Goal: Task Accomplishment & Management: Complete application form

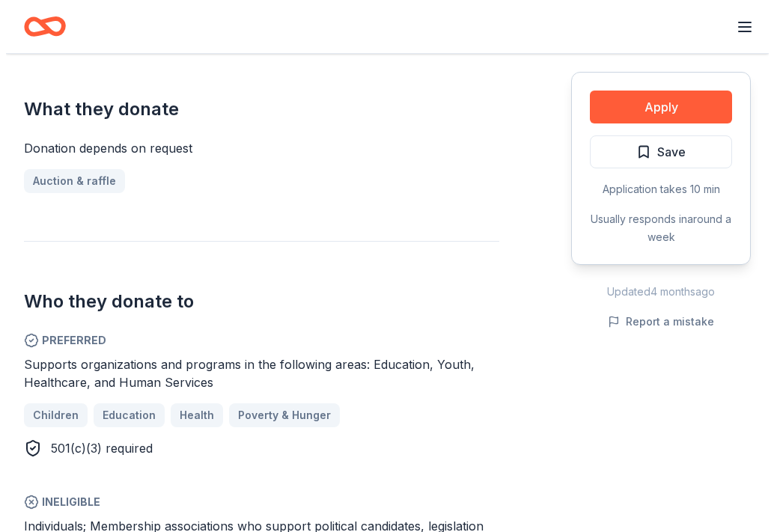
scroll to position [674, 0]
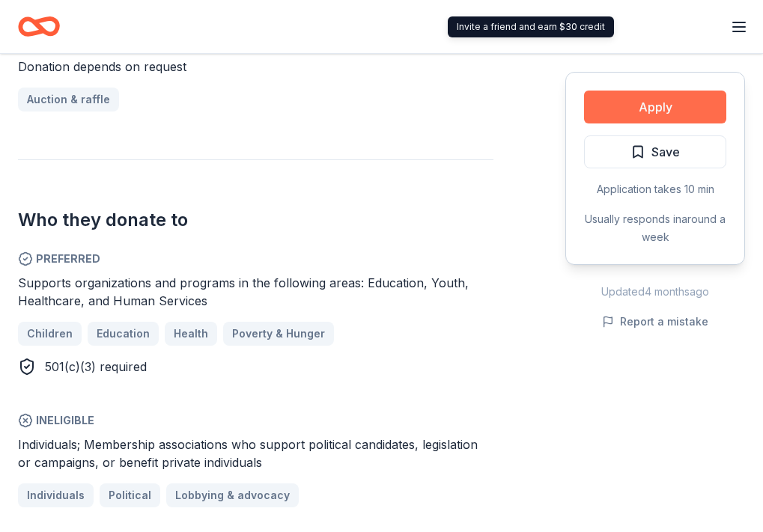
click at [649, 106] on button "Apply" at bounding box center [655, 107] width 142 height 33
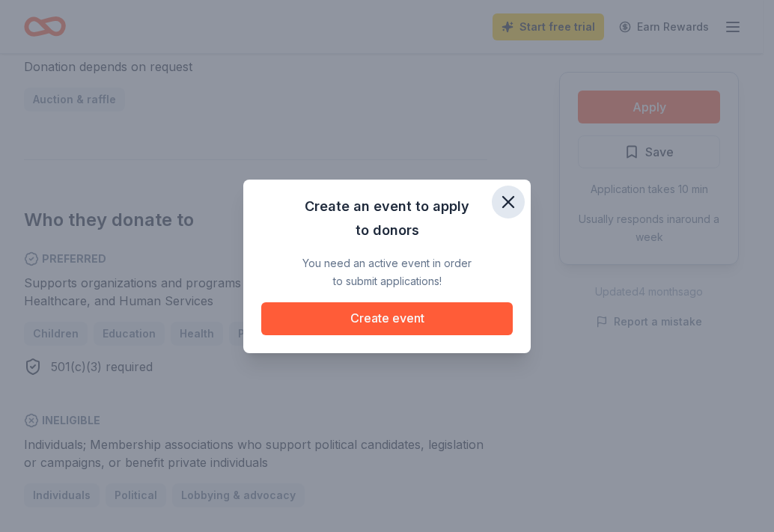
click at [515, 207] on icon "button" at bounding box center [508, 202] width 21 height 21
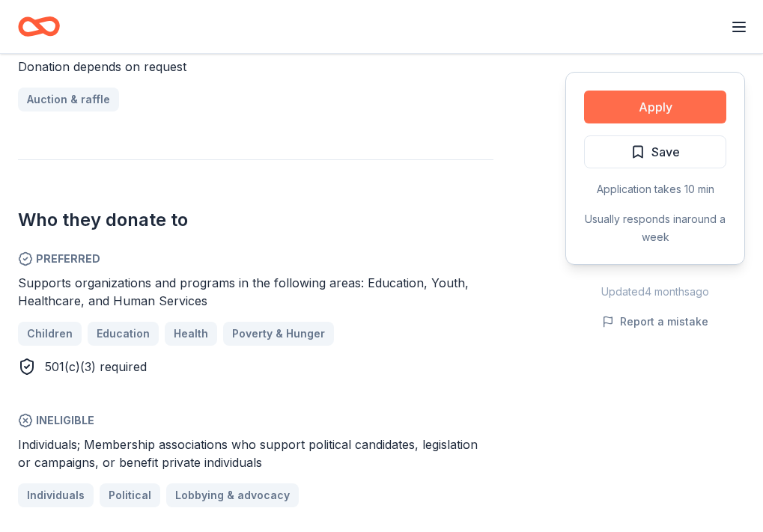
click at [648, 110] on button "Apply" at bounding box center [655, 107] width 142 height 33
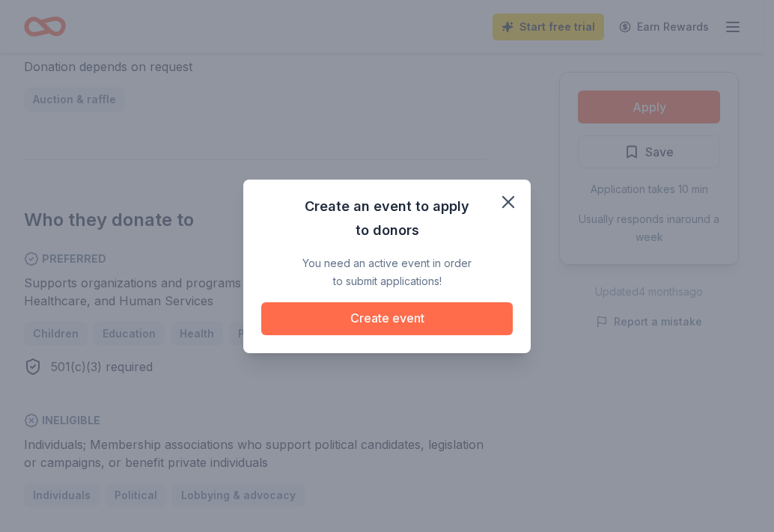
click at [466, 324] on button "Create event" at bounding box center [387, 319] width 252 height 33
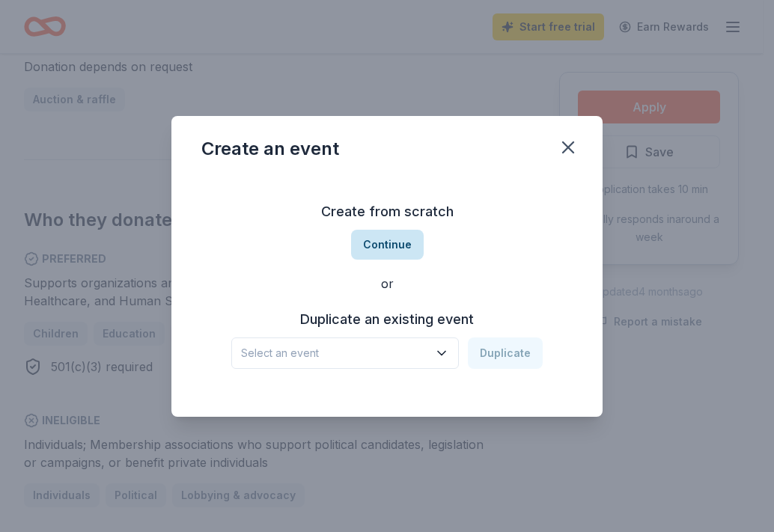
click at [396, 241] on button "Continue" at bounding box center [387, 245] width 73 height 30
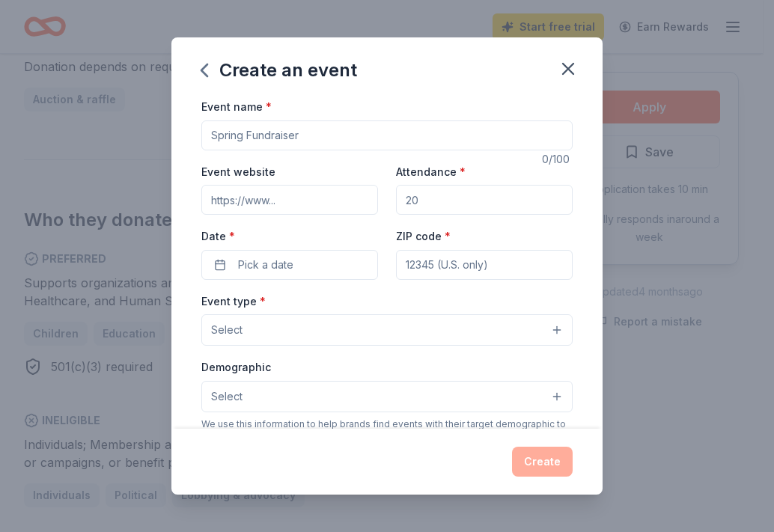
click at [248, 138] on input "Event name *" at bounding box center [386, 136] width 371 height 30
click at [249, 131] on input "Event name *" at bounding box center [386, 136] width 371 height 30
click at [249, 136] on input "Event name *" at bounding box center [386, 136] width 371 height 30
click at [244, 139] on input "Event name *" at bounding box center [386, 136] width 371 height 30
type input "Spring 2026 Basket Fundraiser"
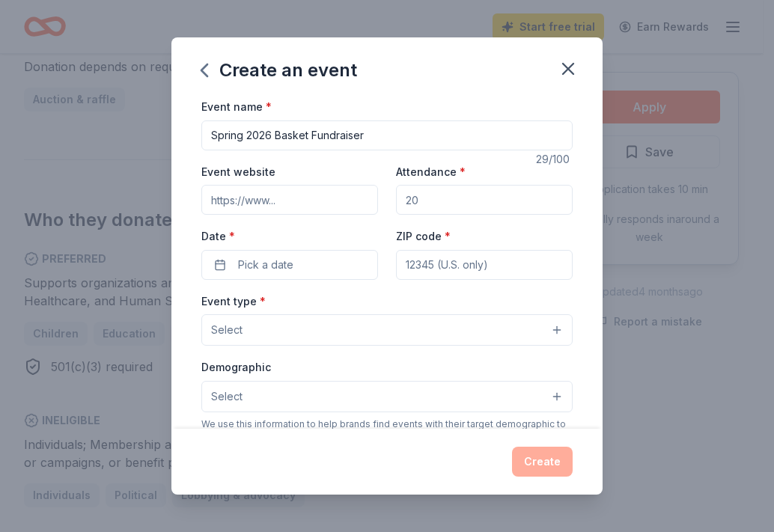
drag, startPoint x: 438, startPoint y: 203, endPoint x: 383, endPoint y: 207, distance: 54.9
click at [384, 207] on div "Event website Attendance * Date * Pick a date ZIP code *" at bounding box center [386, 222] width 371 height 118
type input "150"
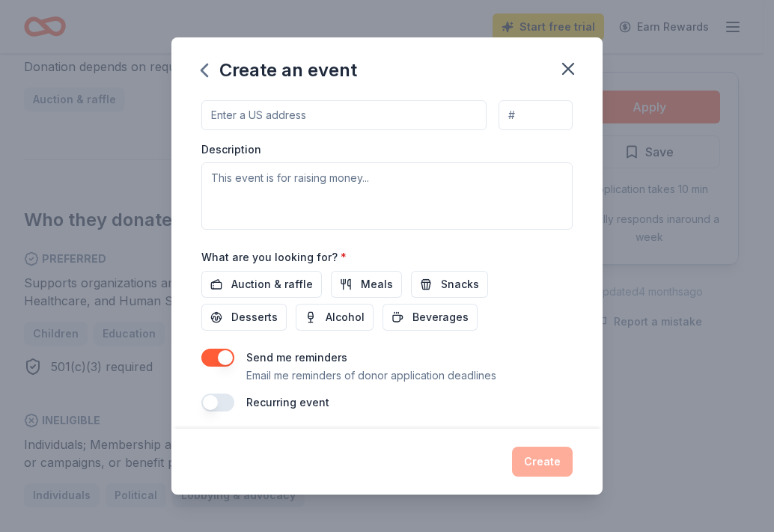
scroll to position [384, 0]
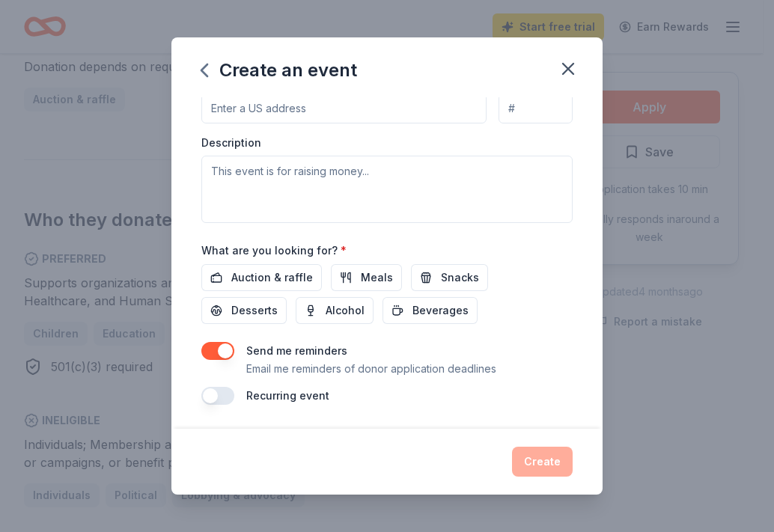
click at [213, 395] on button "button" at bounding box center [217, 396] width 33 height 18
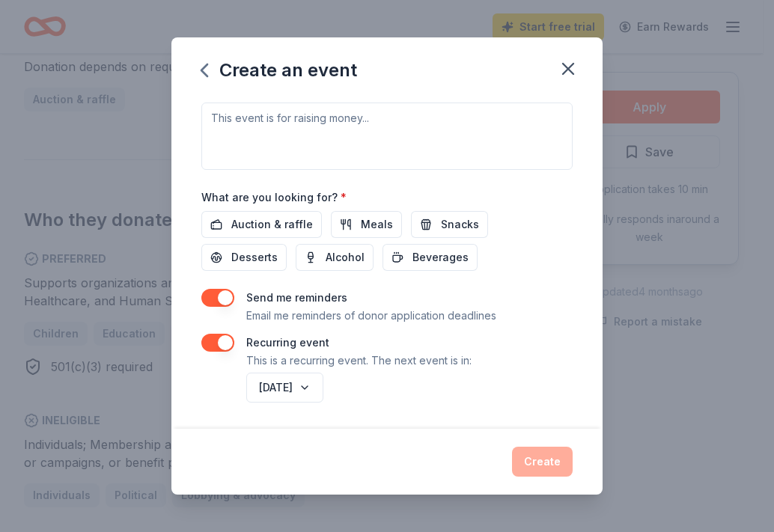
scroll to position [438, 0]
click at [324, 389] on button "[DATE]" at bounding box center [284, 387] width 77 height 30
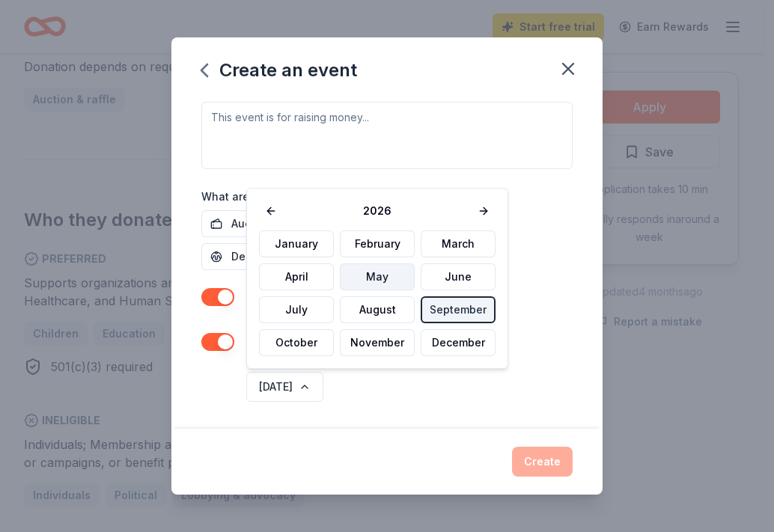
click at [383, 280] on button "May" at bounding box center [377, 277] width 75 height 27
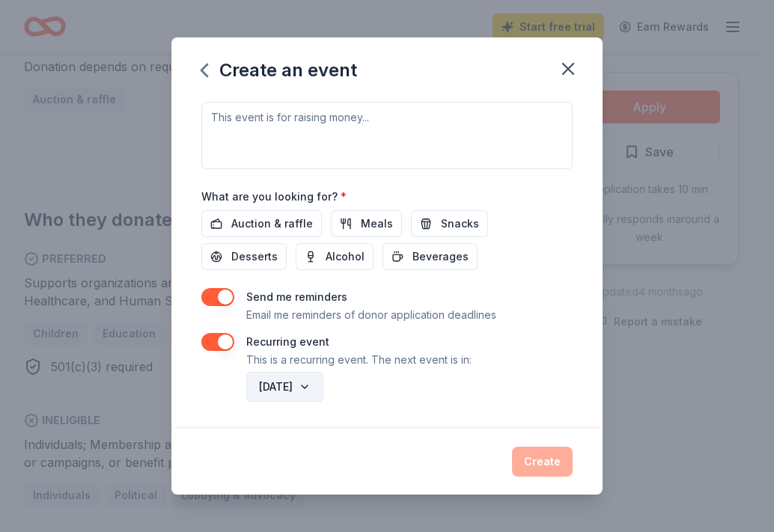
click at [324, 395] on button "[DATE]" at bounding box center [284, 387] width 77 height 30
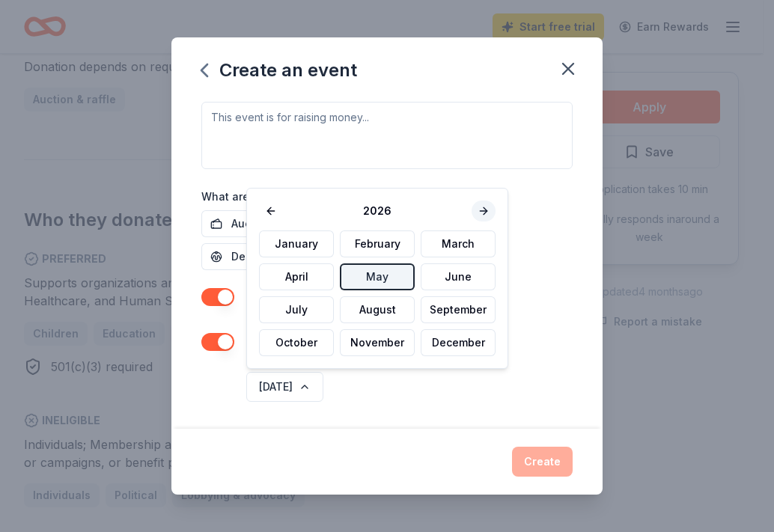
click at [480, 208] on button at bounding box center [484, 211] width 24 height 21
click at [381, 397] on div "[DATE]" at bounding box center [408, 387] width 330 height 36
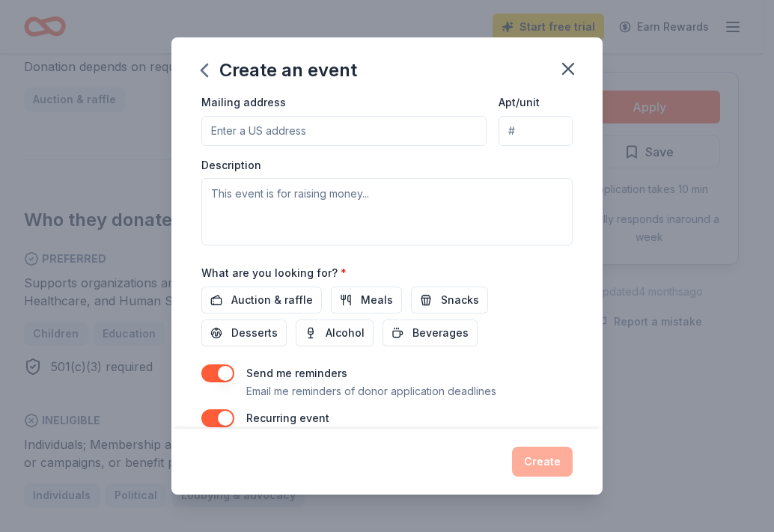
scroll to position [213, 0]
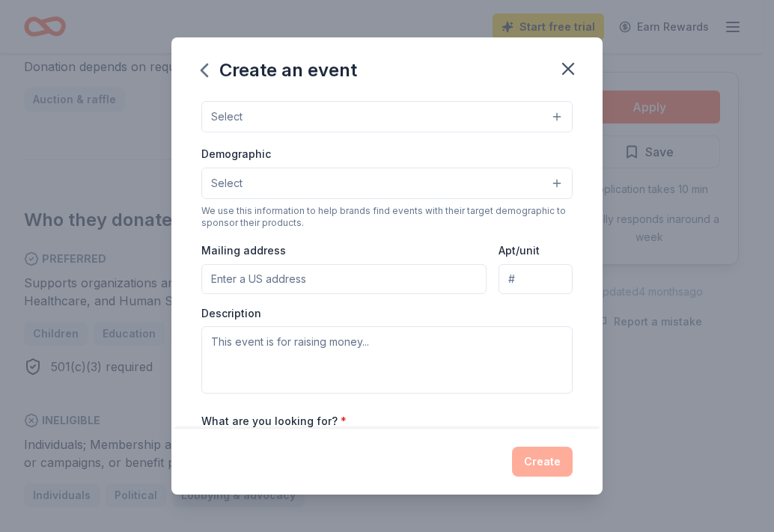
click at [523, 191] on button "Select" at bounding box center [386, 183] width 371 height 31
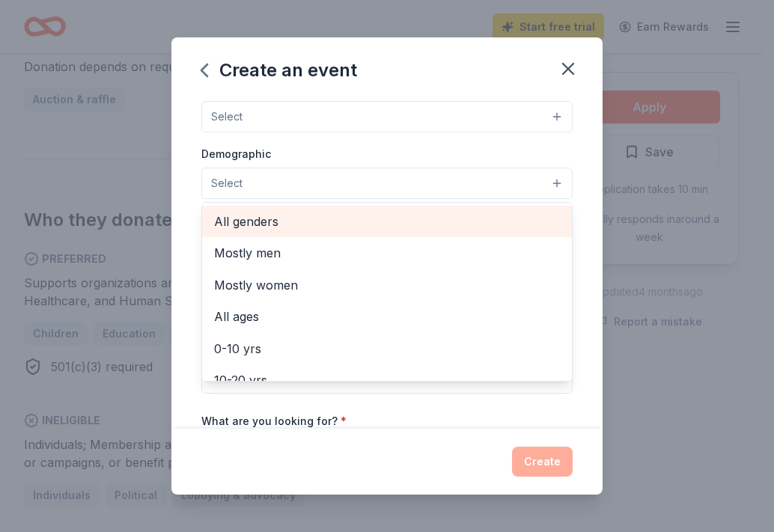
click at [359, 228] on span "All genders" at bounding box center [387, 221] width 346 height 19
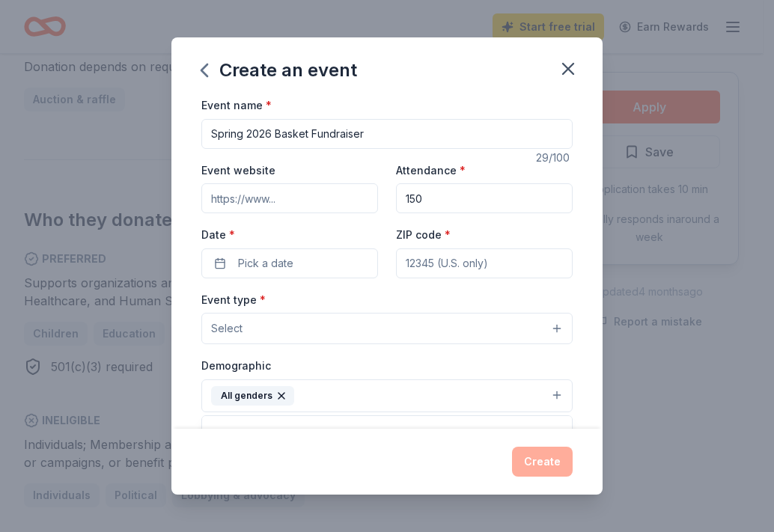
scroll to position [0, 0]
click at [392, 331] on div "Event type * Select Demographic All genders Mostly men Mostly women All ages [D…" at bounding box center [386, 450] width 371 height 317
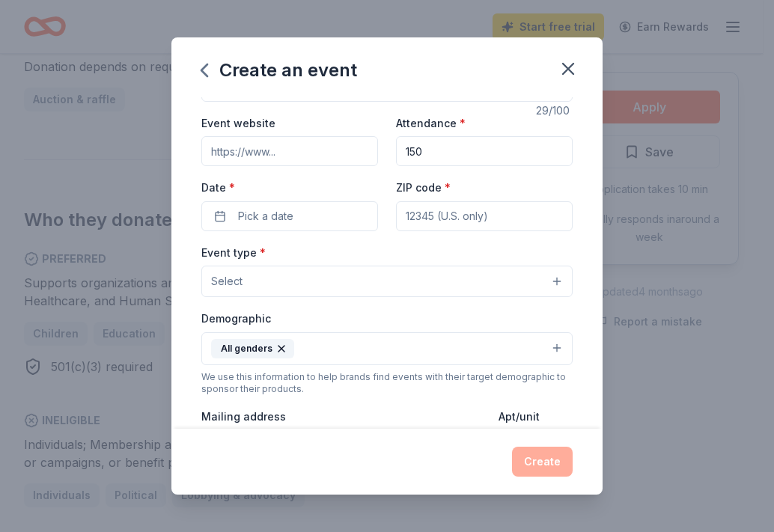
scroll to position [75, 0]
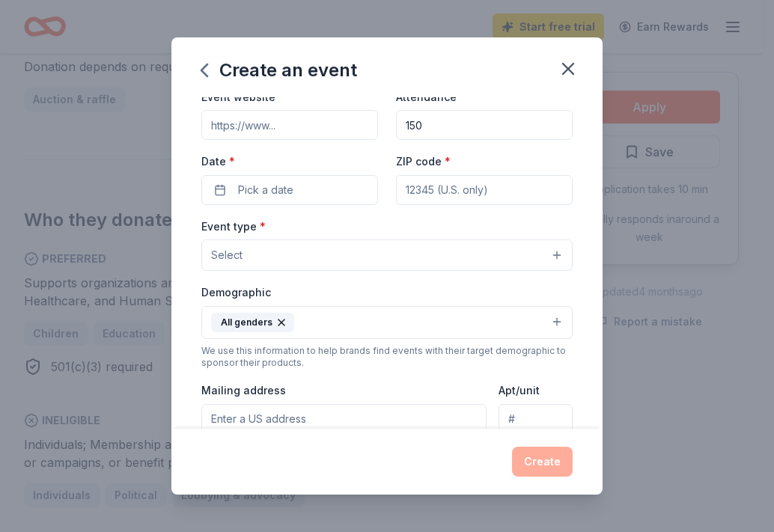
click at [500, 242] on button "Select" at bounding box center [386, 255] width 371 height 31
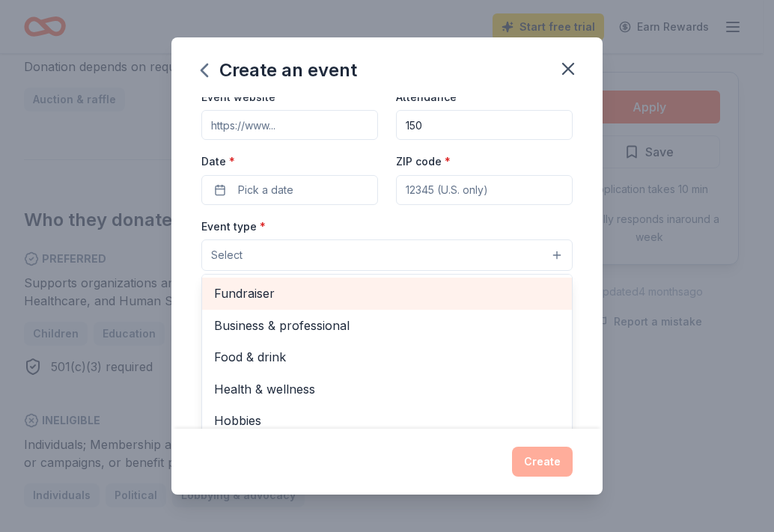
click at [393, 300] on span "Fundraiser" at bounding box center [387, 293] width 346 height 19
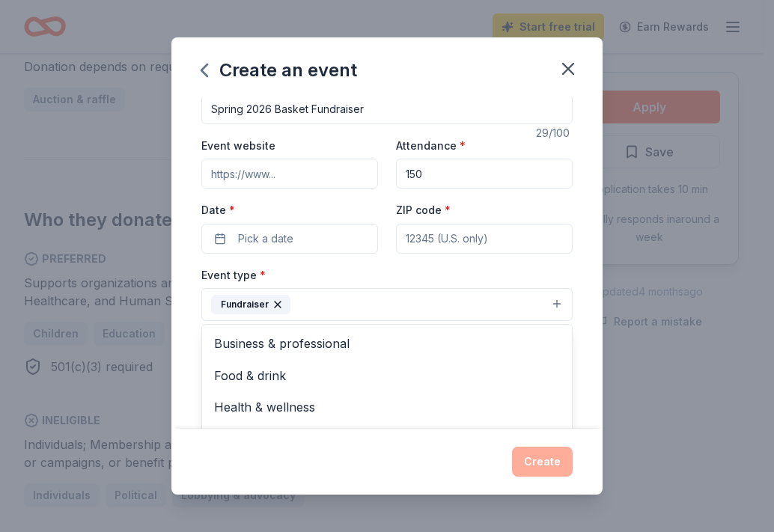
scroll to position [0, 0]
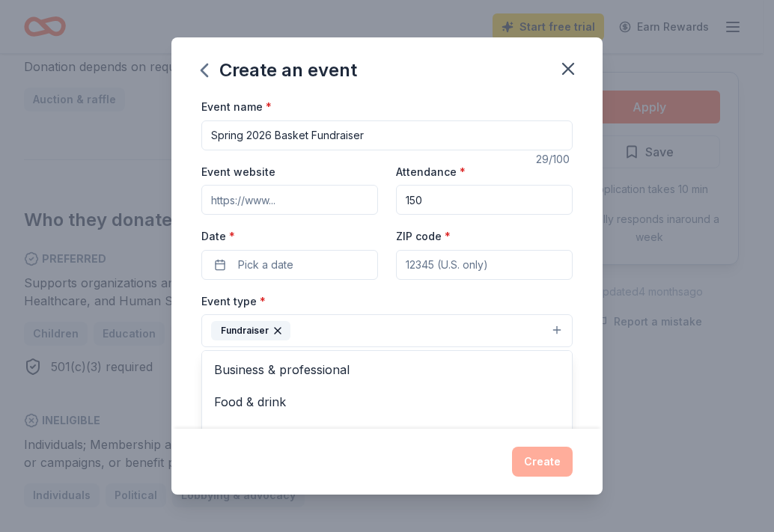
click at [363, 274] on div "Event name * Spring 2026 Basket Fundraiser 29 /100 Event website Attendance * 1…" at bounding box center [386, 471] width 371 height 749
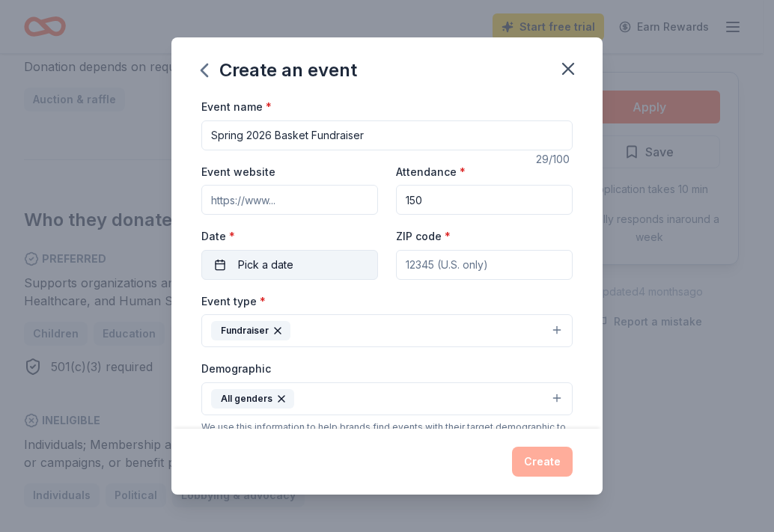
click at [300, 276] on button "Pick a date" at bounding box center [289, 265] width 177 height 30
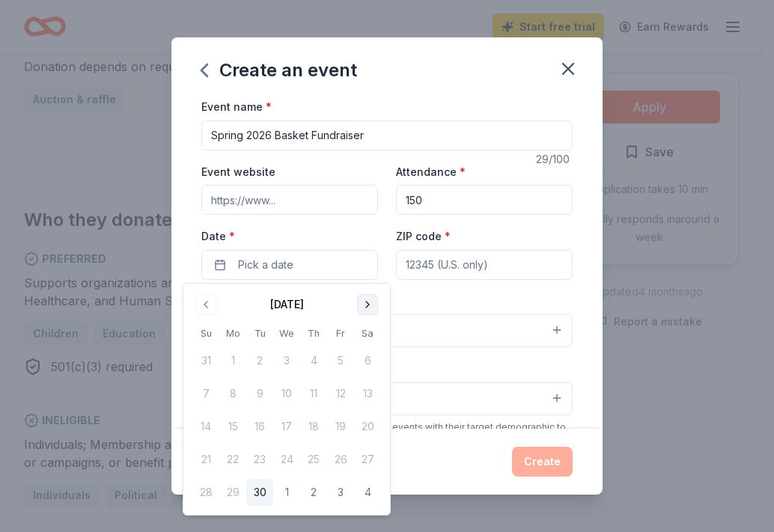
click at [369, 310] on button "Go to next month" at bounding box center [367, 304] width 21 height 21
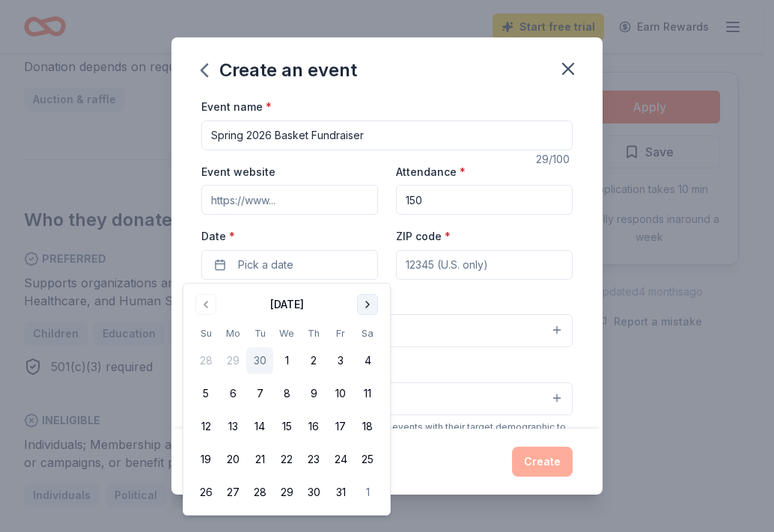
click at [369, 310] on button "Go to next month" at bounding box center [367, 304] width 21 height 21
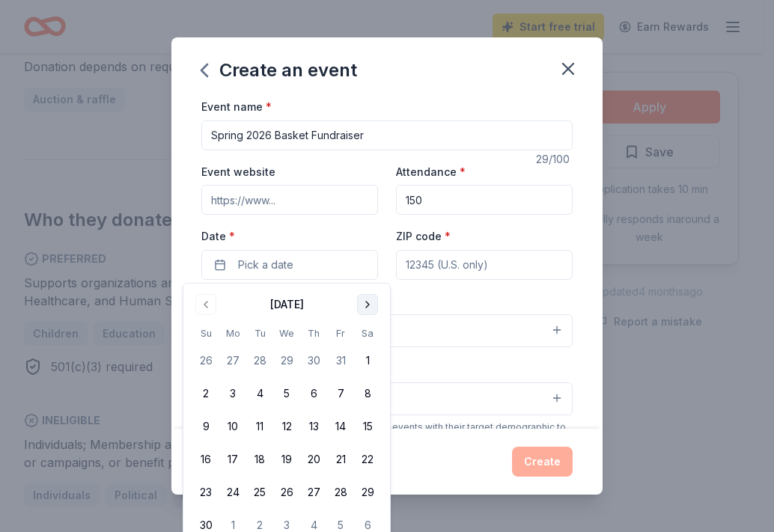
click at [369, 310] on button "Go to next month" at bounding box center [367, 304] width 21 height 21
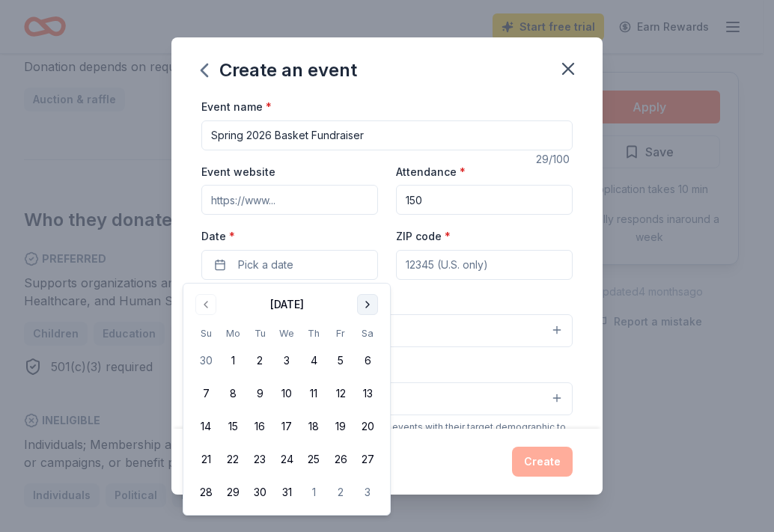
click at [369, 310] on button "Go to next month" at bounding box center [367, 304] width 21 height 21
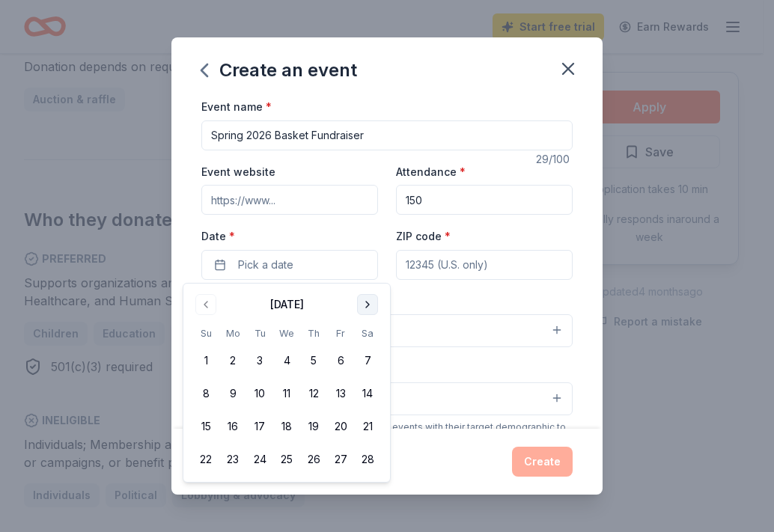
click at [369, 310] on button "Go to next month" at bounding box center [367, 304] width 21 height 21
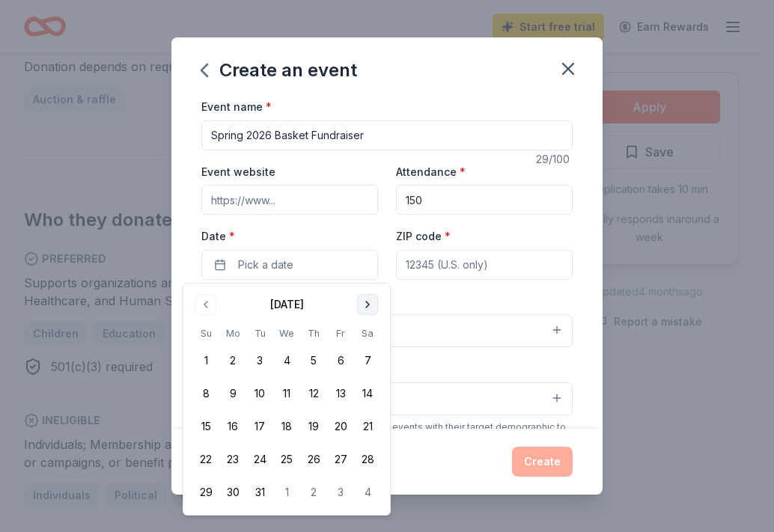
click at [369, 310] on button "Go to next month" at bounding box center [367, 304] width 21 height 21
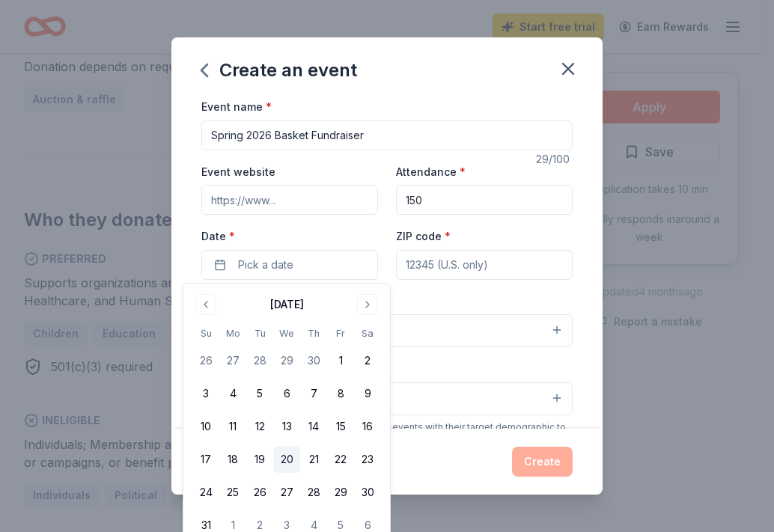
click at [299, 463] on button "20" at bounding box center [286, 459] width 27 height 27
click at [464, 270] on input "ZIP code *" at bounding box center [484, 265] width 177 height 30
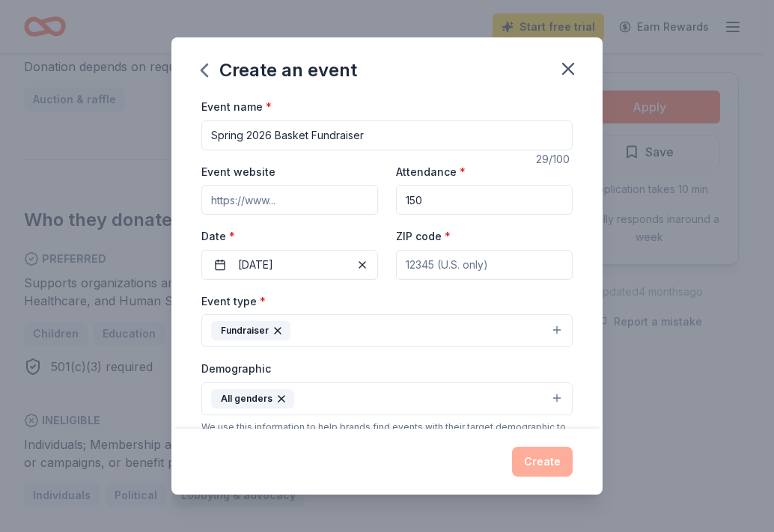
type input "11790"
type input "[STREET_ADDRESS]"
click at [304, 207] on input "Event website" at bounding box center [289, 200] width 177 height 30
type input "[URL][DOMAIN_NAME][PERSON_NAME]"
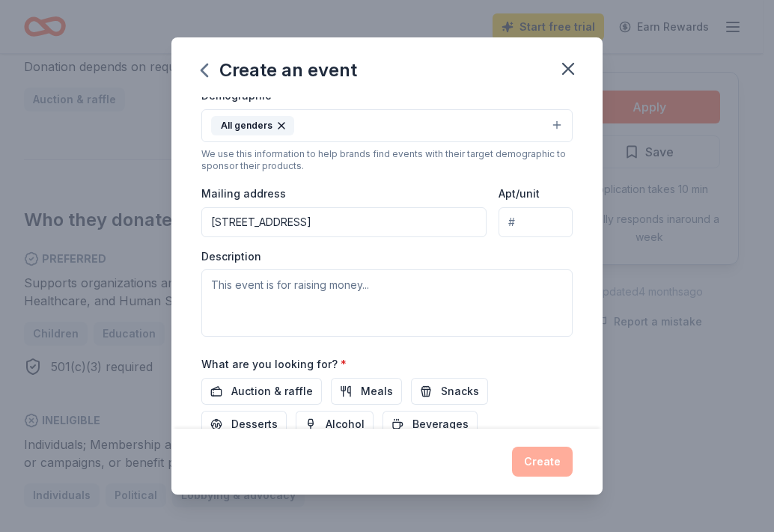
scroll to position [300, 0]
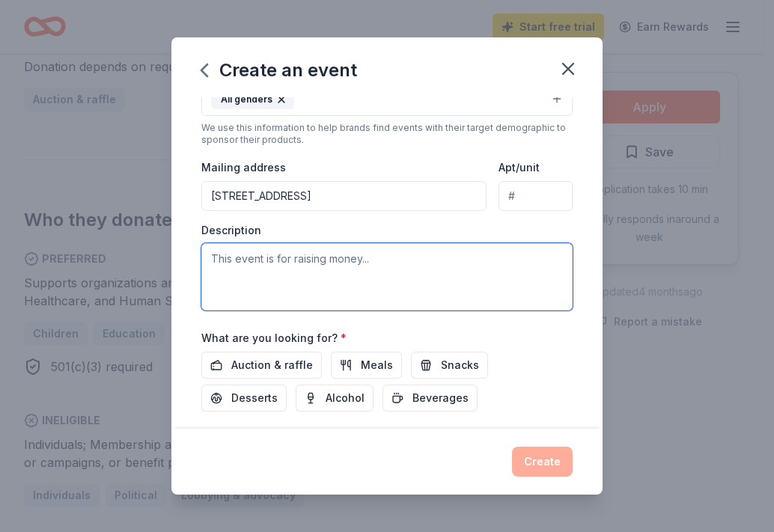
click at [372, 276] on textarea at bounding box center [386, 276] width 371 height 67
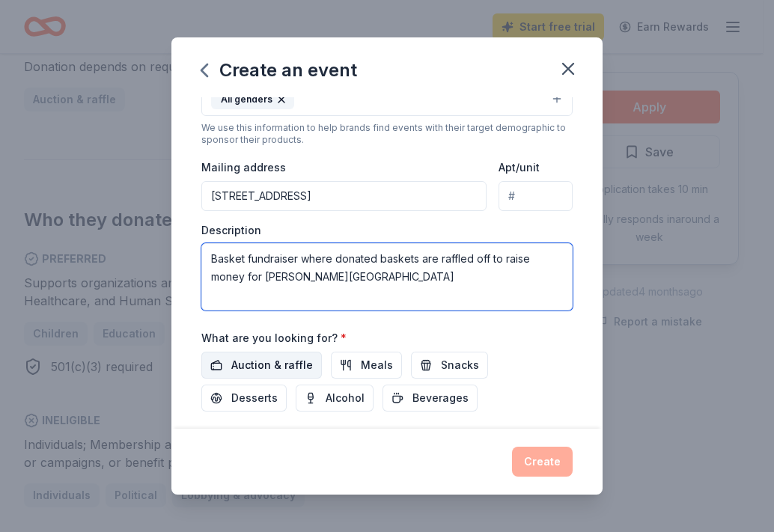
type textarea "Basket fundraiser where donated baskets are raffled off to raise money for [PER…"
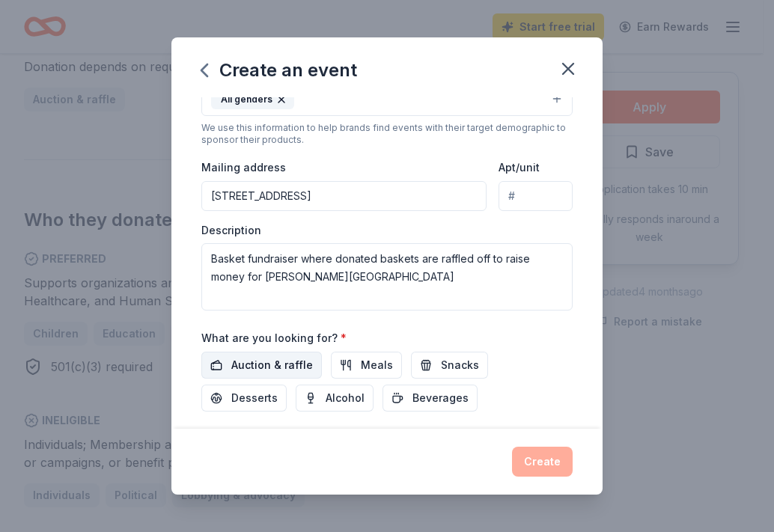
click at [271, 366] on span "Auction & raffle" at bounding box center [272, 365] width 82 height 18
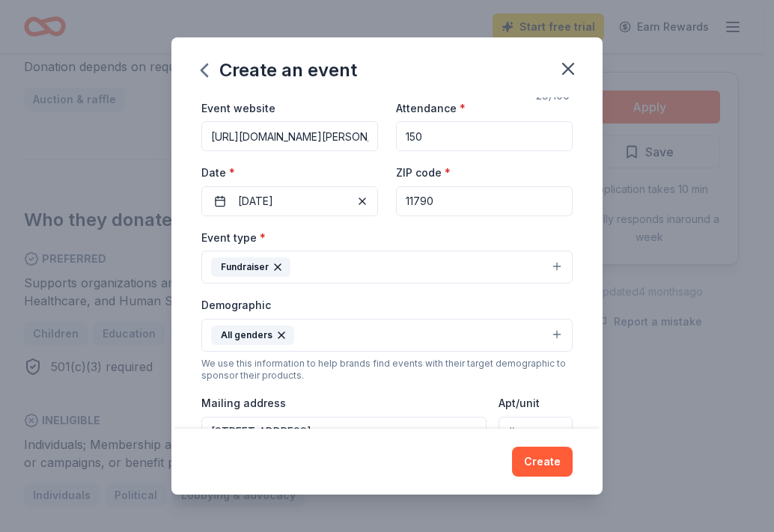
scroll to position [0, 0]
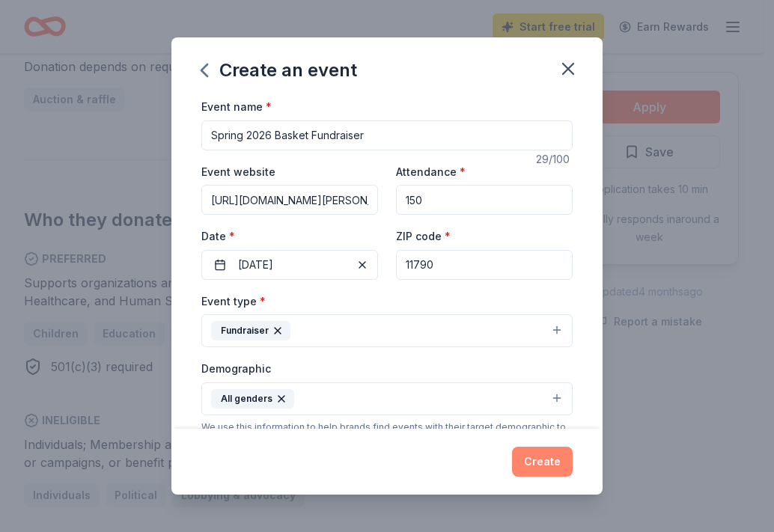
click at [561, 469] on button "Create" at bounding box center [542, 462] width 61 height 30
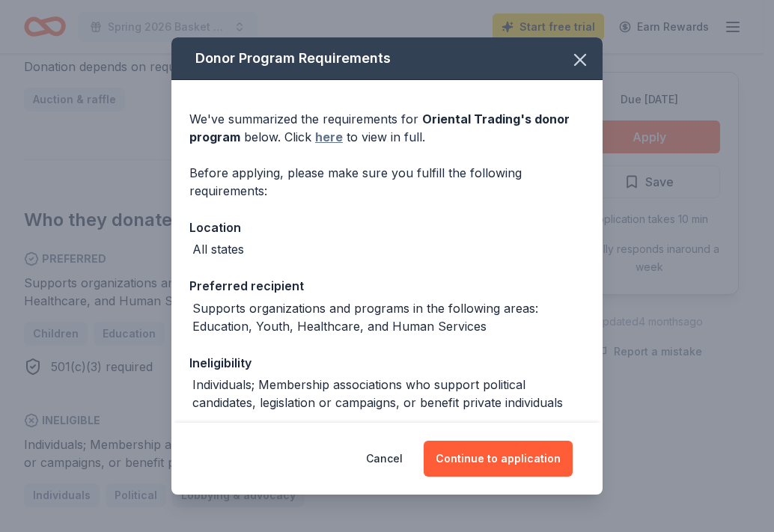
click at [327, 141] on link "here" at bounding box center [329, 137] width 28 height 18
